Goal: Task Accomplishment & Management: Manage account settings

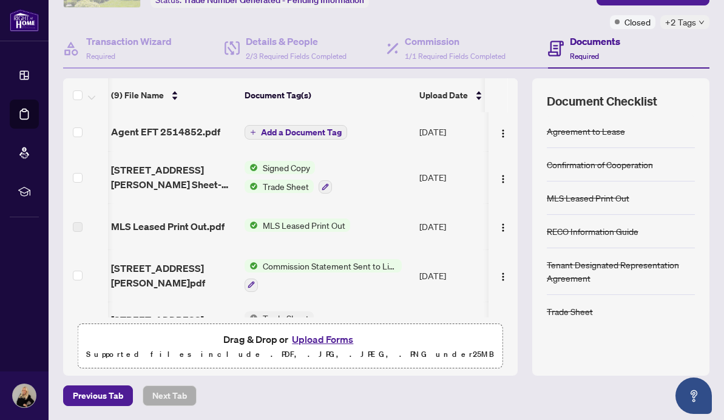
scroll to position [81, 0]
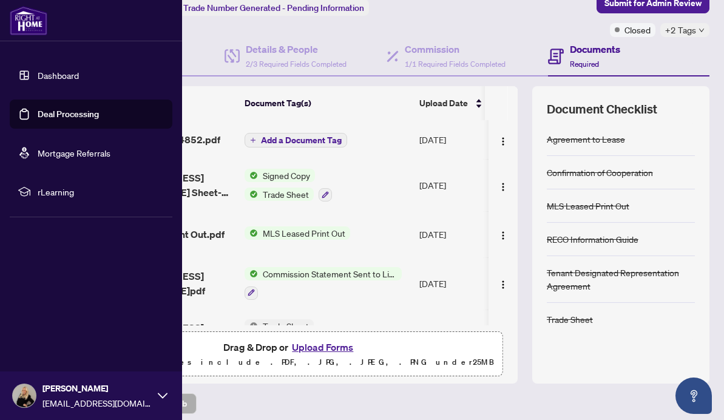
click at [66, 72] on link "Dashboard" at bounding box center [58, 75] width 41 height 11
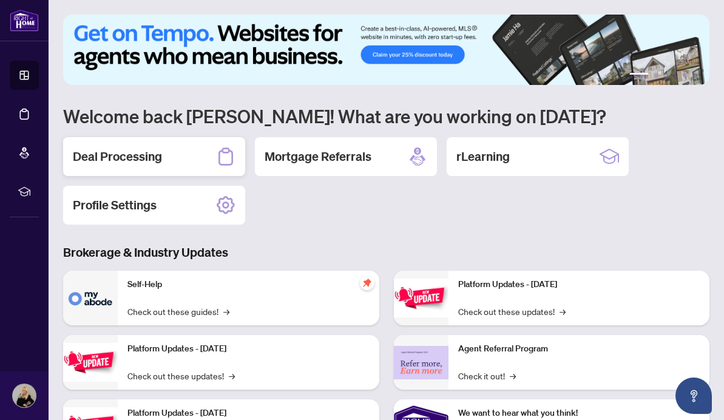
click at [118, 155] on h2 "Deal Processing" at bounding box center [117, 156] width 89 height 17
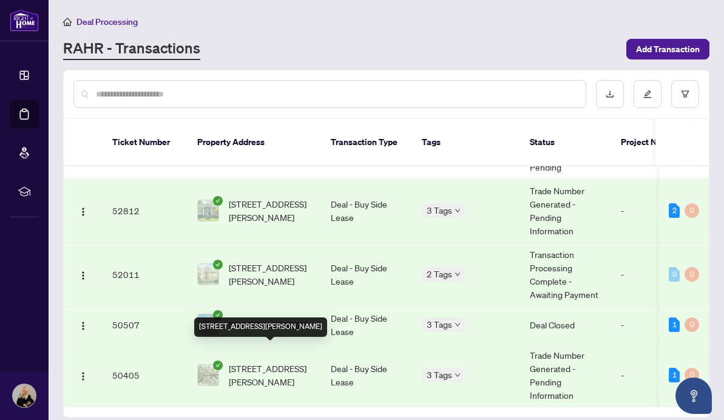
click at [243, 362] on span "[STREET_ADDRESS][PERSON_NAME]" at bounding box center [270, 375] width 83 height 27
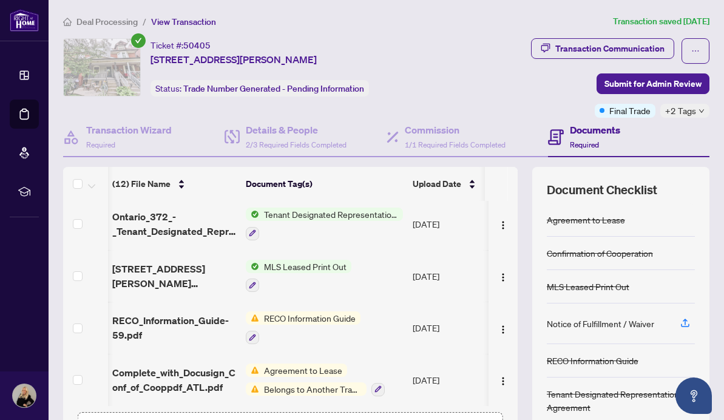
scroll to position [46, 0]
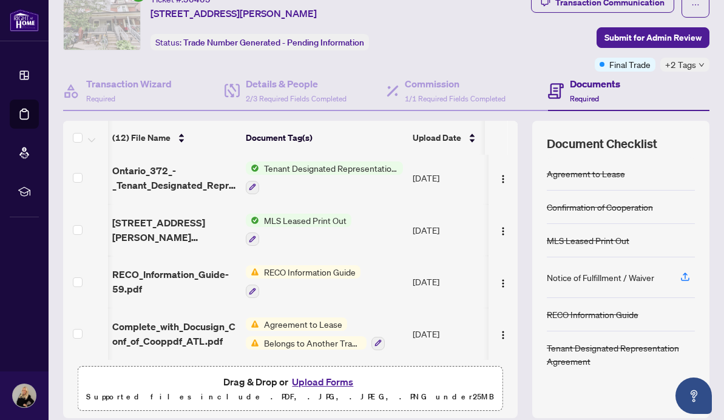
click at [256, 266] on img at bounding box center [252, 271] width 13 height 13
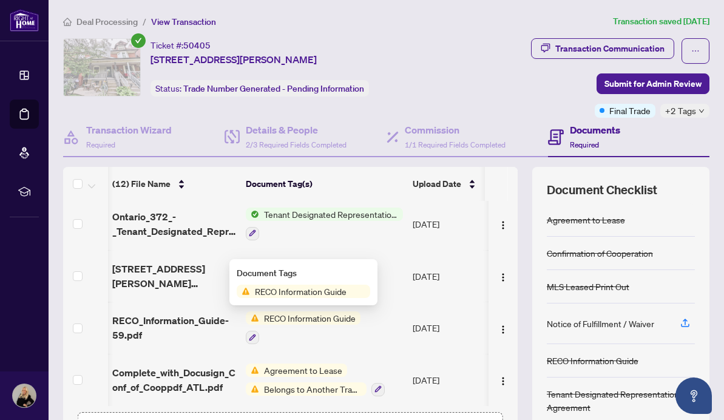
scroll to position [0, 0]
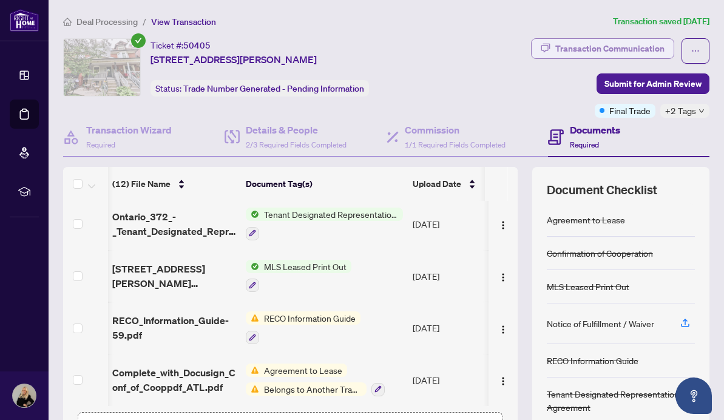
click at [596, 46] on div "Transaction Communication" at bounding box center [609, 48] width 109 height 19
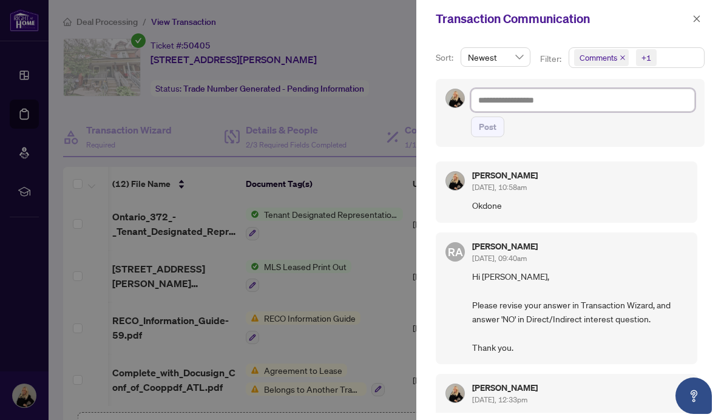
click at [492, 98] on textarea at bounding box center [583, 100] width 224 height 23
click at [359, 120] on div at bounding box center [362, 210] width 724 height 420
click at [697, 18] on icon "close" at bounding box center [696, 19] width 8 height 8
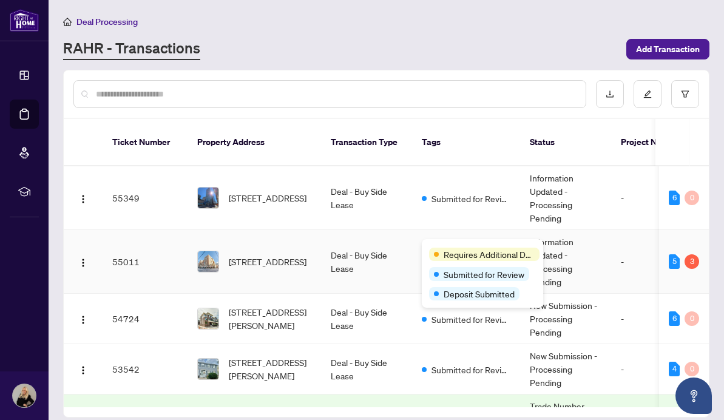
click at [451, 247] on div "Requires Additional Docs" at bounding box center [482, 253] width 107 height 15
click at [454, 257] on span "Requires Additional Docs" at bounding box center [489, 254] width 91 height 13
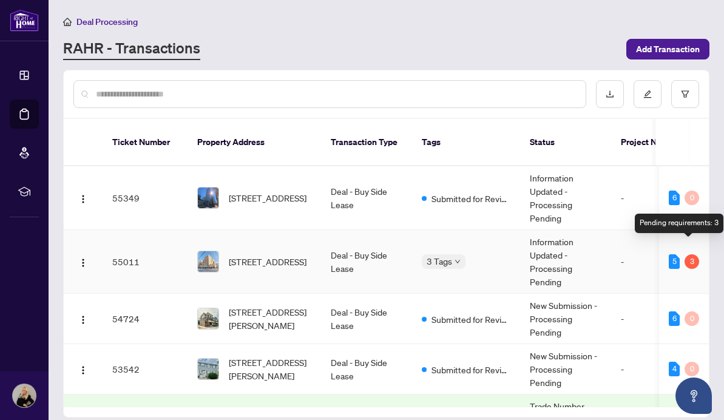
click at [688, 254] on div "3" at bounding box center [692, 261] width 15 height 15
click at [678, 222] on div "Pending requirements: 3" at bounding box center [679, 223] width 89 height 19
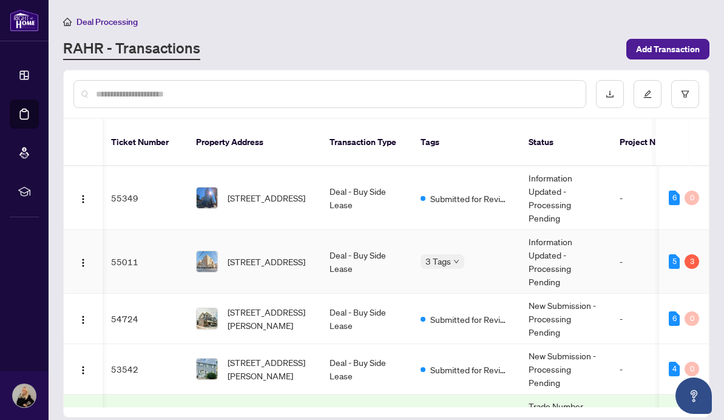
scroll to position [0, 1]
click at [83, 258] on img "button" at bounding box center [83, 263] width 10 height 10
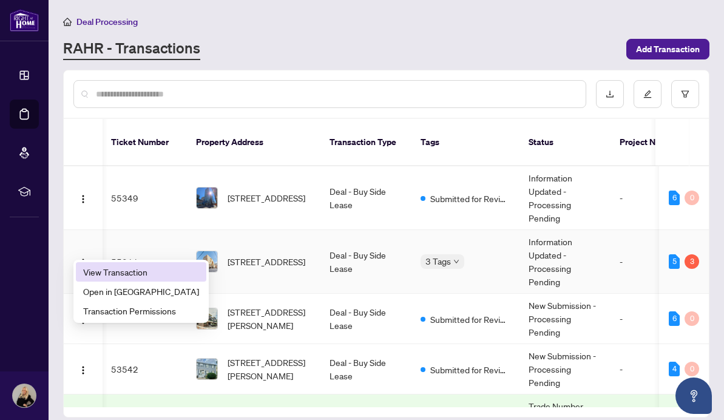
click at [102, 272] on span "View Transaction" at bounding box center [141, 271] width 116 height 13
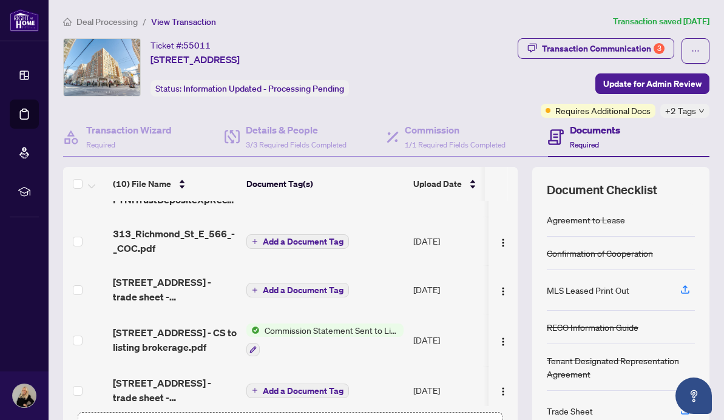
scroll to position [83, 0]
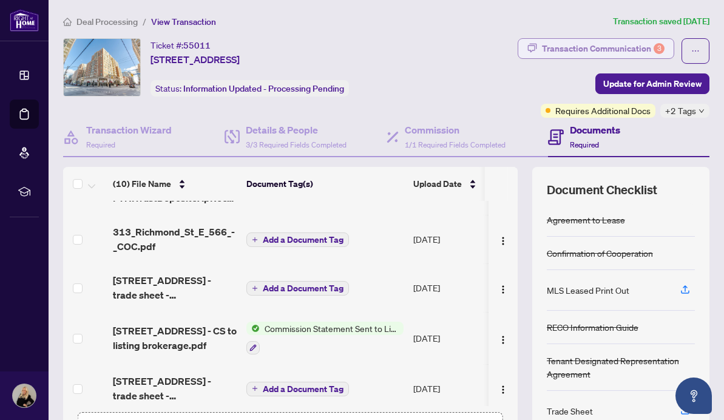
click at [557, 44] on div "Transaction Communication 3" at bounding box center [603, 48] width 123 height 19
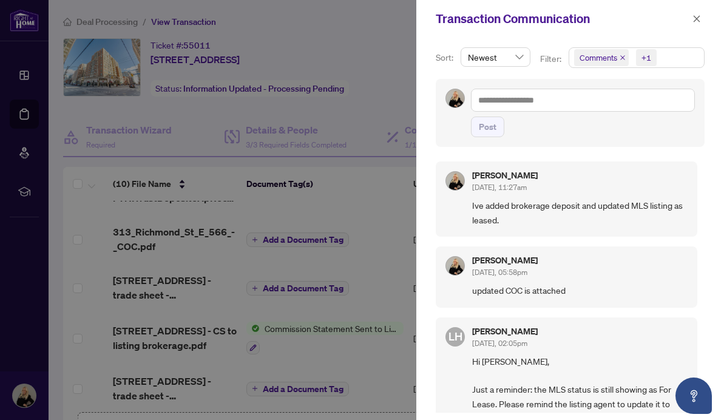
click at [313, 23] on div at bounding box center [362, 210] width 724 height 420
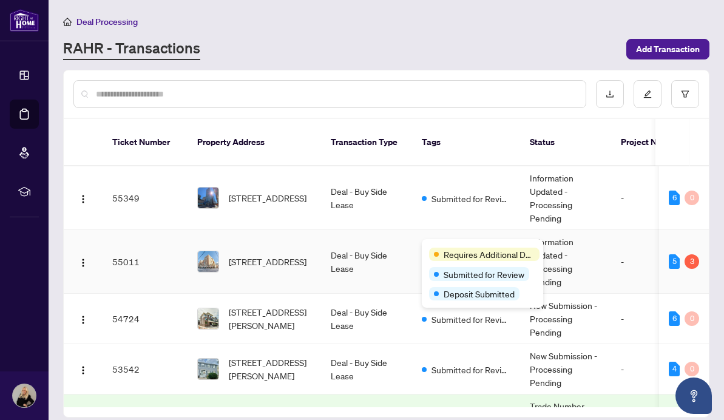
click at [452, 246] on div "Requires Additional Docs Submitted for Review Deposit Submitted" at bounding box center [482, 273] width 121 height 69
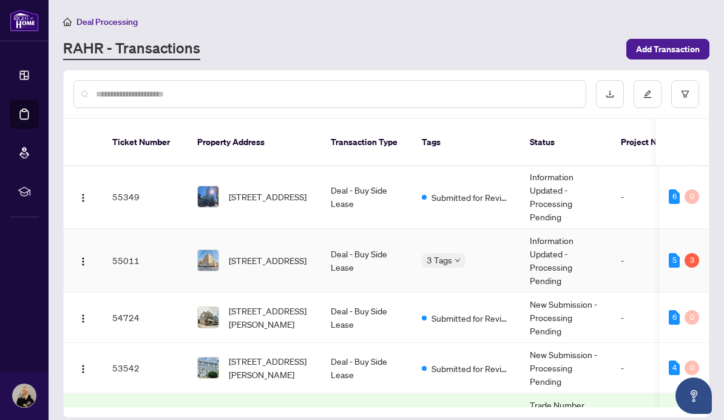
click at [123, 245] on td "55011" at bounding box center [145, 261] width 85 height 64
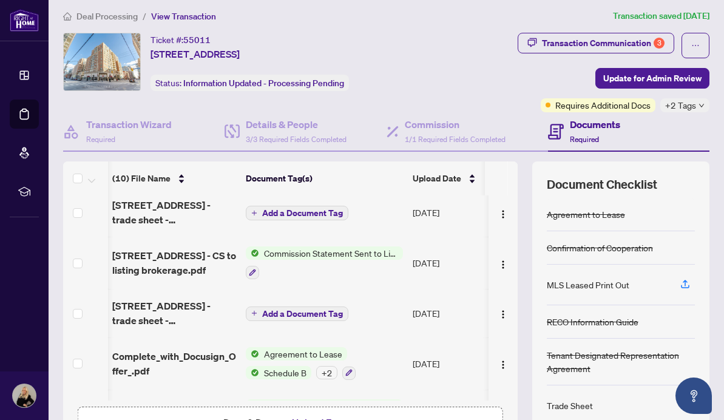
scroll to position [158, 1]
